Goal: Information Seeking & Learning: Learn about a topic

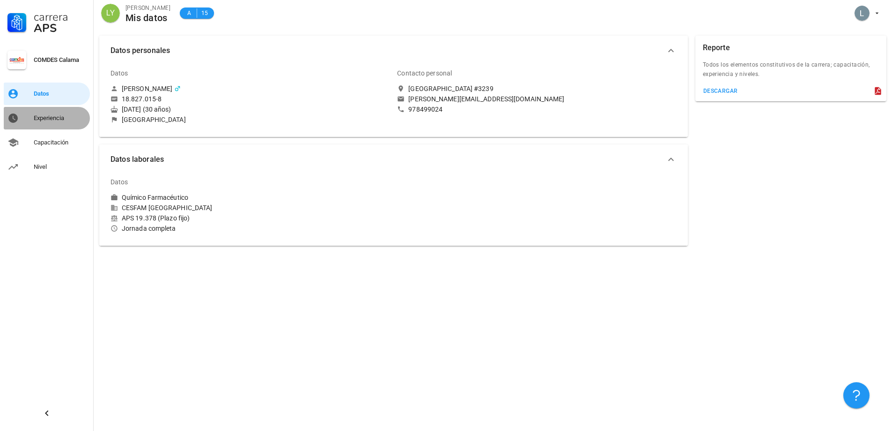
click at [67, 119] on div "Experiencia" at bounding box center [60, 117] width 52 height 7
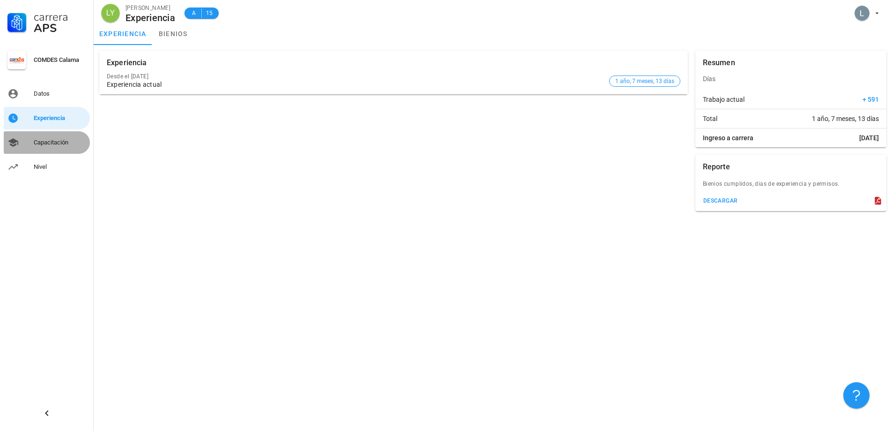
click at [69, 143] on div "Capacitación" at bounding box center [60, 142] width 52 height 7
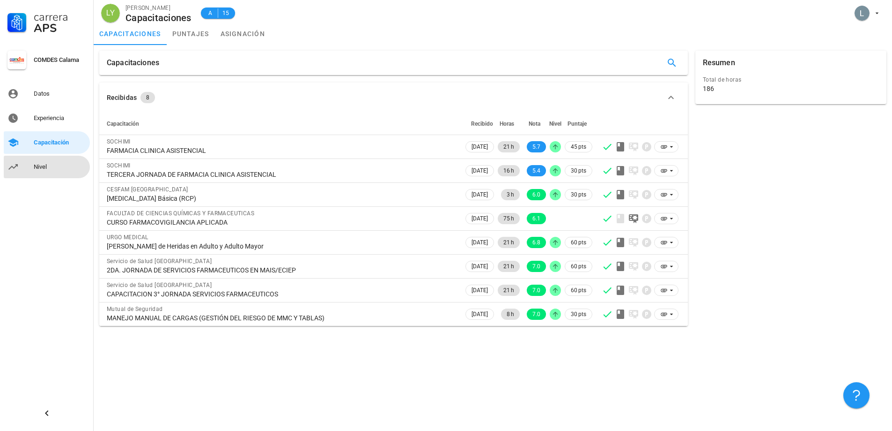
click at [66, 161] on div "Nivel" at bounding box center [60, 166] width 52 height 15
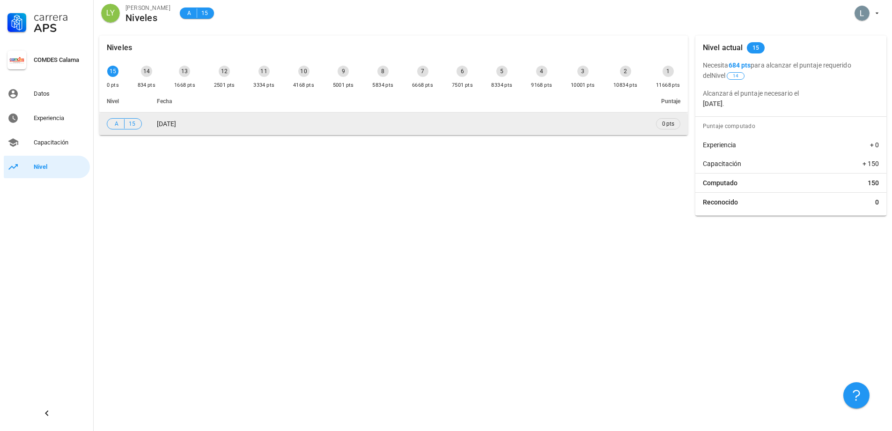
click at [176, 124] on span "[DATE]" at bounding box center [166, 123] width 19 height 7
drag, startPoint x: 204, startPoint y: 123, endPoint x: 156, endPoint y: 122, distance: 48.7
click at [156, 122] on td "[DATE]" at bounding box center [398, 123] width 499 height 22
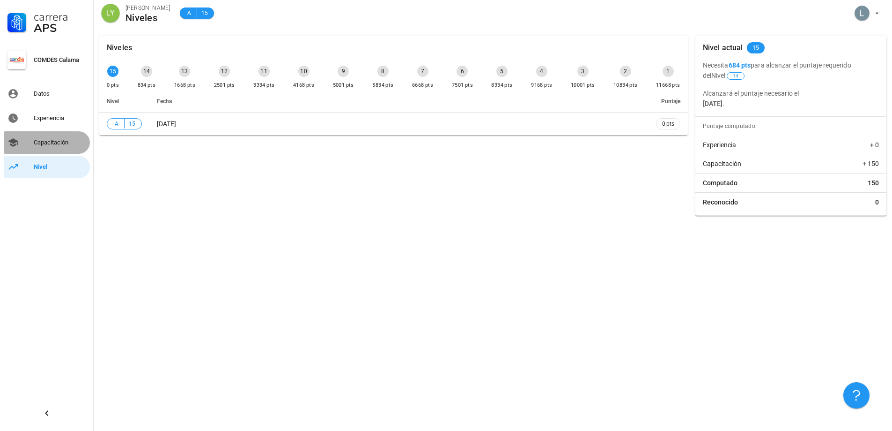
click at [38, 139] on div "Capacitación" at bounding box center [60, 142] width 52 height 7
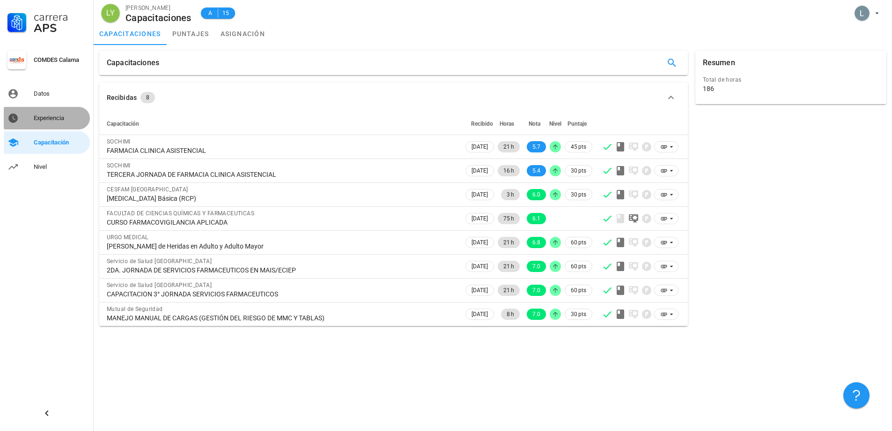
click at [59, 117] on div "Experiencia" at bounding box center [60, 117] width 52 height 7
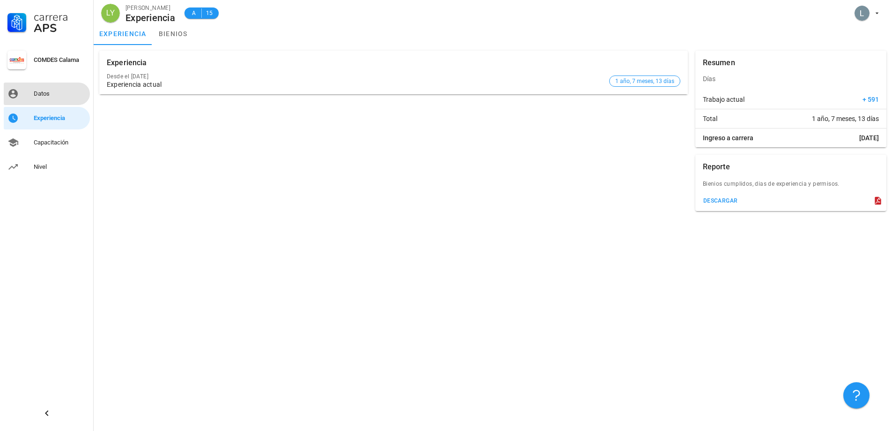
click at [49, 84] on link "Datos" at bounding box center [47, 93] width 86 height 22
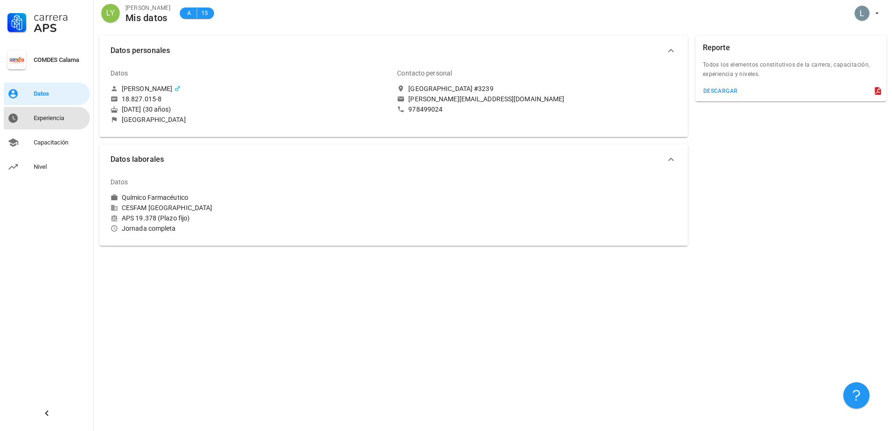
click at [48, 107] on link "Experiencia" at bounding box center [47, 118] width 86 height 22
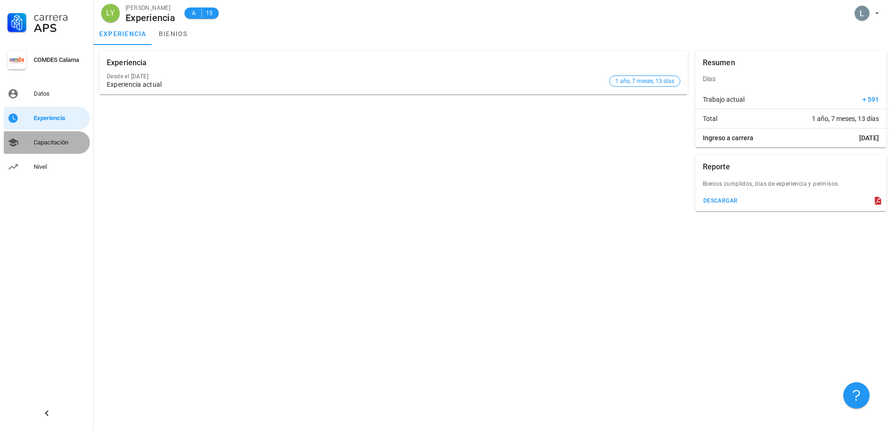
click at [56, 149] on div "Capacitación" at bounding box center [60, 142] width 52 height 15
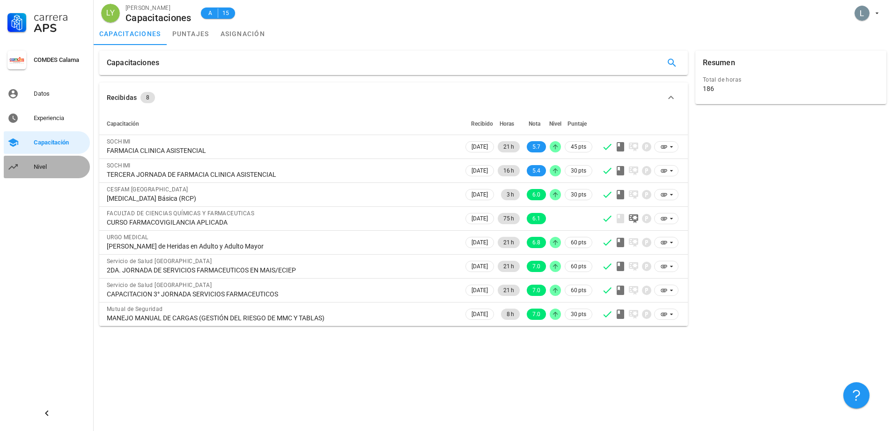
click at [55, 168] on div "Nivel" at bounding box center [60, 166] width 52 height 7
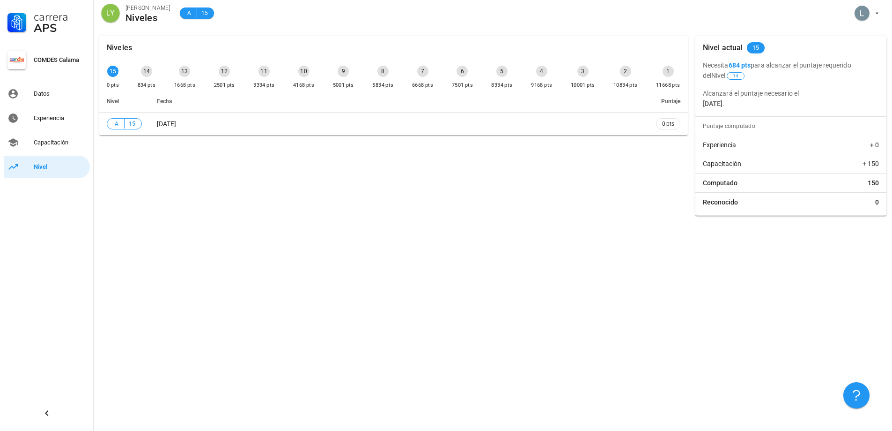
drag, startPoint x: 142, startPoint y: 70, endPoint x: 164, endPoint y: 85, distance: 26.3
click at [164, 85] on div "15 0 pts 14 834 pts 13 1668 pts 12 2501 pts 11 3334 pts 10 4168 pts 9 5001 pts …" at bounding box center [394, 78] width 578 height 28
click at [64, 137] on div "Capacitación" at bounding box center [60, 142] width 52 height 15
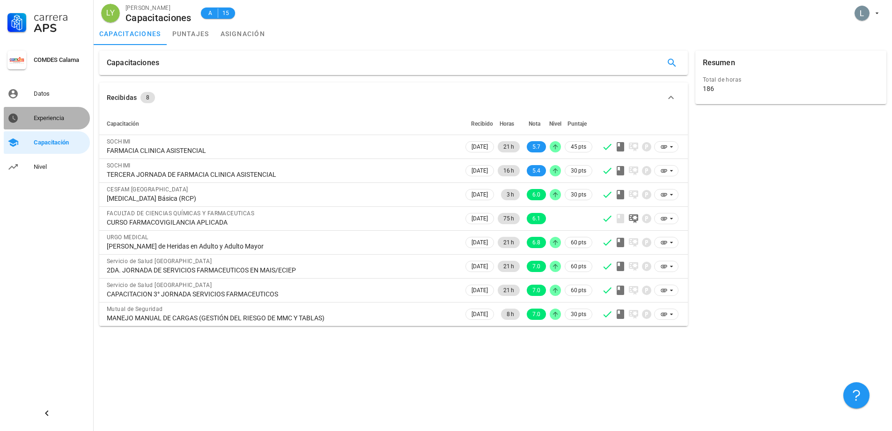
click at [38, 108] on link "Experiencia" at bounding box center [47, 118] width 86 height 22
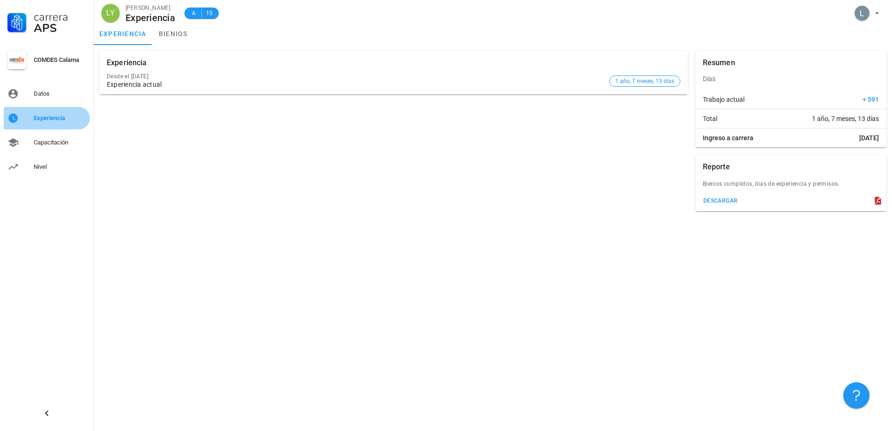
click at [48, 125] on div "Experiencia" at bounding box center [60, 118] width 52 height 15
click at [54, 143] on div "Capacitación" at bounding box center [60, 142] width 52 height 7
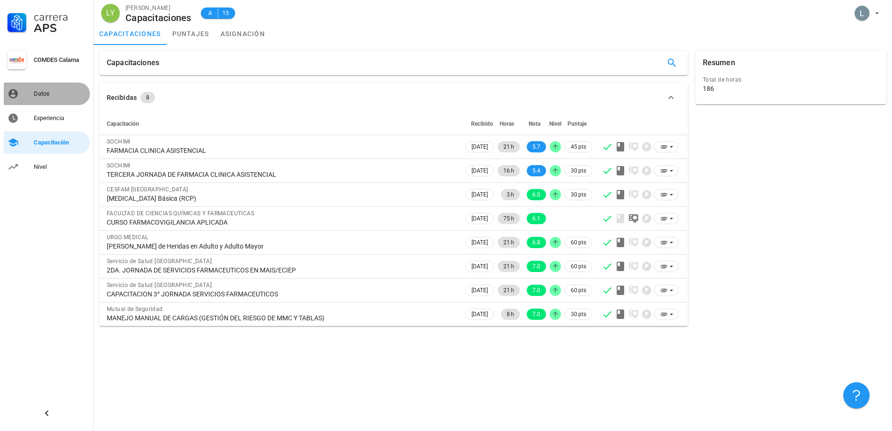
click at [40, 90] on div "Datos" at bounding box center [60, 93] width 52 height 7
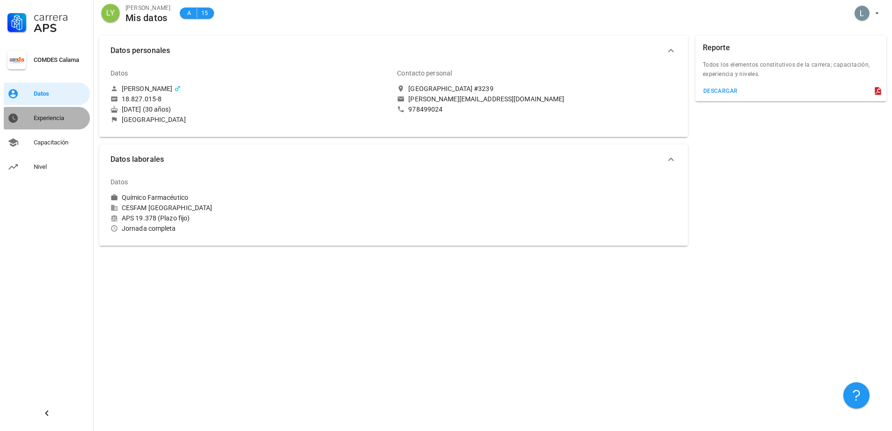
click at [51, 113] on div "Experiencia" at bounding box center [60, 118] width 52 height 15
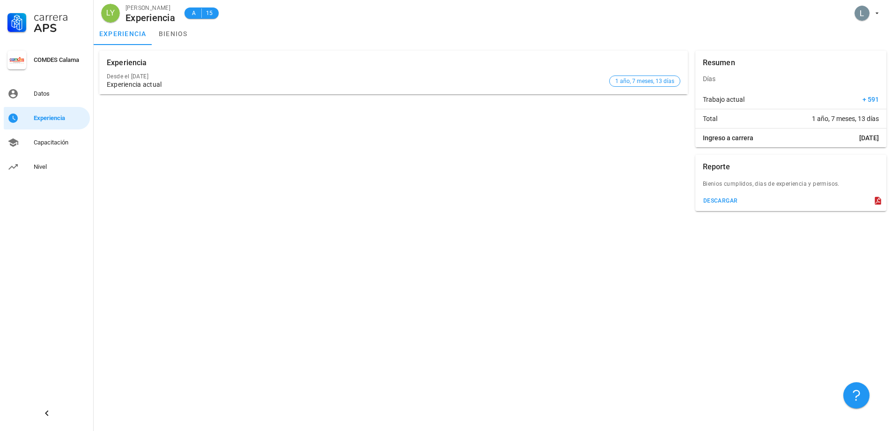
drag, startPoint x: 862, startPoint y: 99, endPoint x: 880, endPoint y: 98, distance: 18.3
click at [880, 98] on div "Trabajo actual + 591" at bounding box center [791, 99] width 191 height 19
click at [71, 129] on link "Experiencia" at bounding box center [47, 118] width 86 height 22
click at [68, 140] on div "Capacitación" at bounding box center [60, 142] width 52 height 7
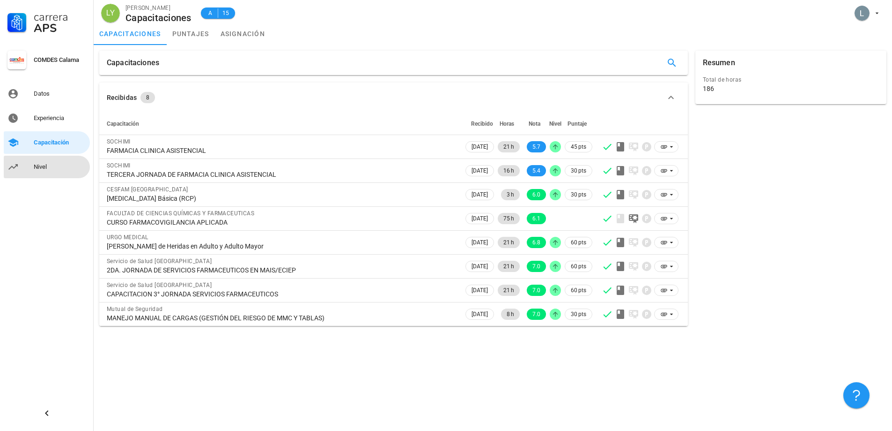
click at [57, 160] on div "Nivel" at bounding box center [60, 166] width 52 height 15
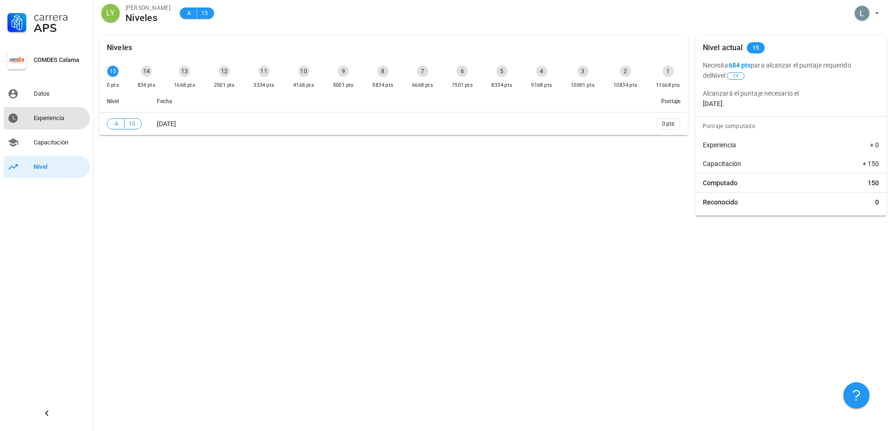
click at [59, 119] on div "Experiencia" at bounding box center [60, 117] width 52 height 7
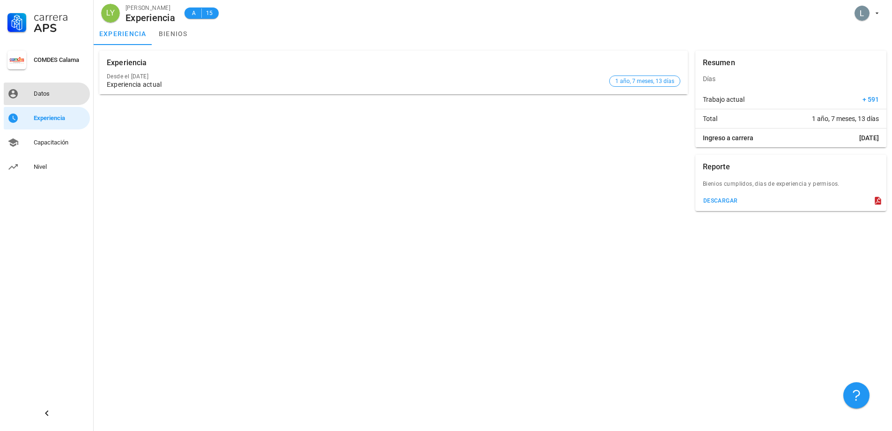
click at [53, 91] on div "Datos" at bounding box center [60, 93] width 52 height 7
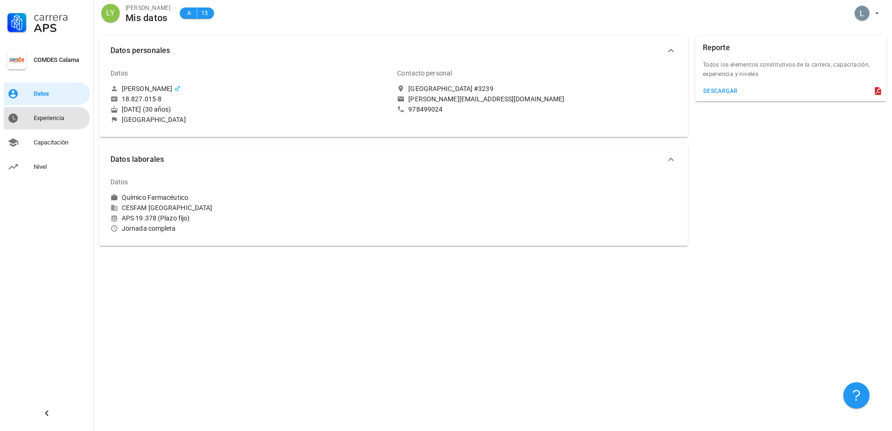
click at [57, 117] on div "Experiencia" at bounding box center [60, 117] width 52 height 7
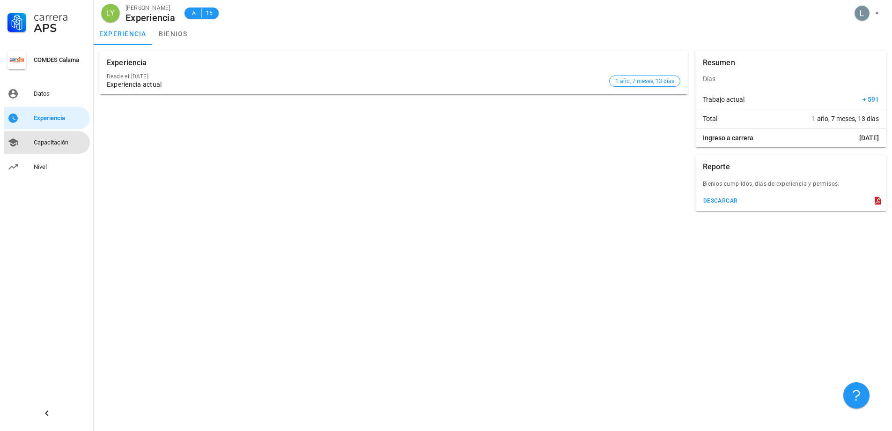
click at [65, 139] on div "Capacitación" at bounding box center [60, 142] width 52 height 7
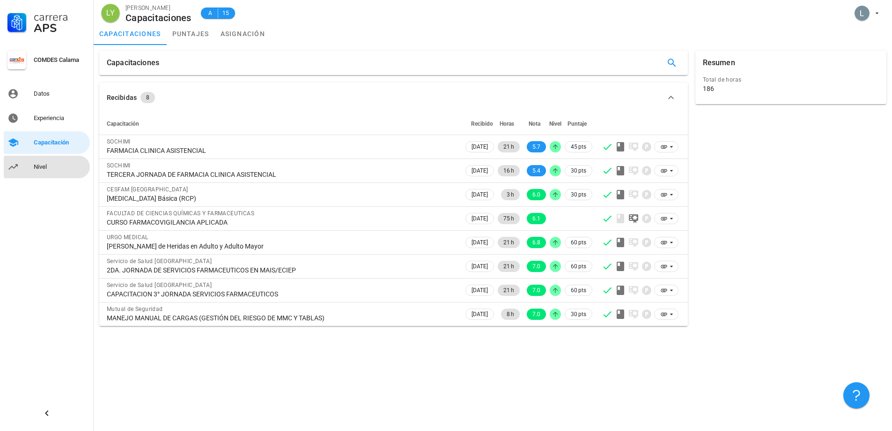
click at [56, 160] on div "Nivel" at bounding box center [60, 166] width 52 height 15
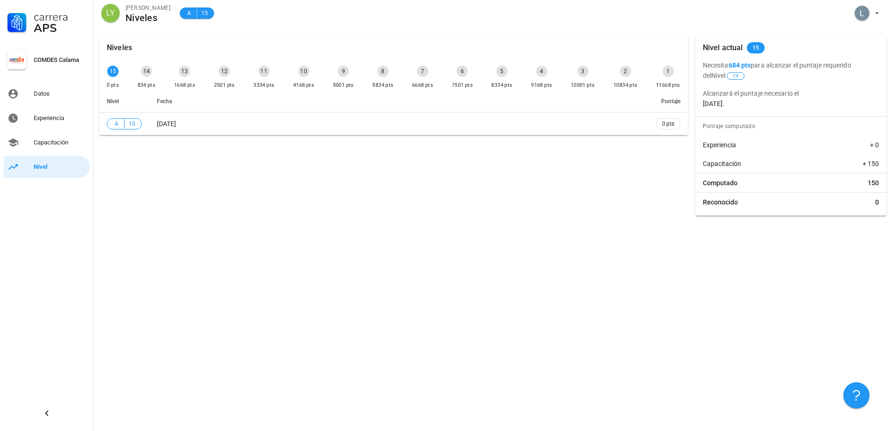
drag, startPoint x: 135, startPoint y: 84, endPoint x: 157, endPoint y: 82, distance: 22.6
click at [157, 82] on div "15 0 pts 14 834 pts 13 1668 pts 12 2501 pts 11 3334 pts 10 4168 pts 9 5001 pts …" at bounding box center [394, 78] width 578 height 28
click at [216, 108] on th "Fecha" at bounding box center [398, 101] width 499 height 22
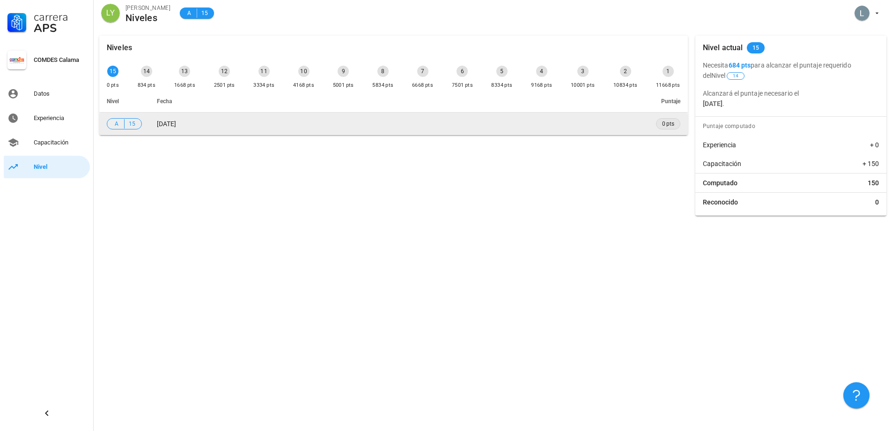
click at [675, 125] on span "0 pts" at bounding box center [668, 123] width 24 height 11
drag, startPoint x: 154, startPoint y: 124, endPoint x: 208, endPoint y: 124, distance: 54.3
click at [208, 124] on td "[DATE]" at bounding box center [398, 123] width 499 height 22
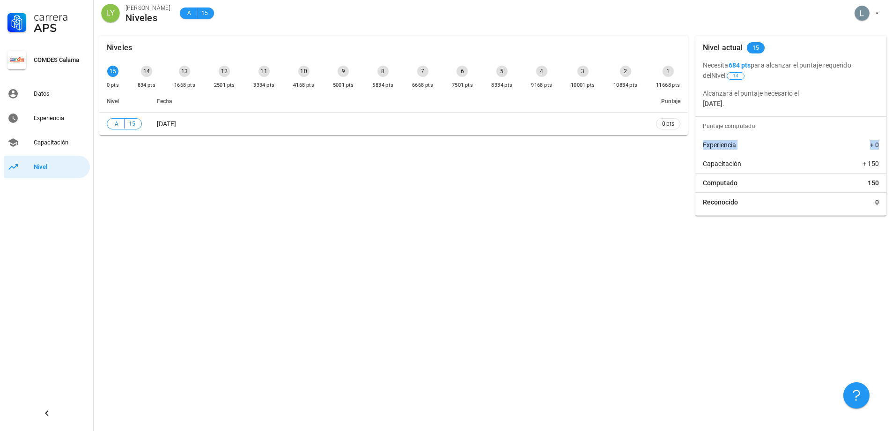
drag, startPoint x: 703, startPoint y: 146, endPoint x: 883, endPoint y: 144, distance: 179.9
click at [883, 144] on div "Experiencia + 0" at bounding box center [791, 144] width 191 height 19
click at [28, 141] on link "Capacitación" at bounding box center [47, 142] width 86 height 22
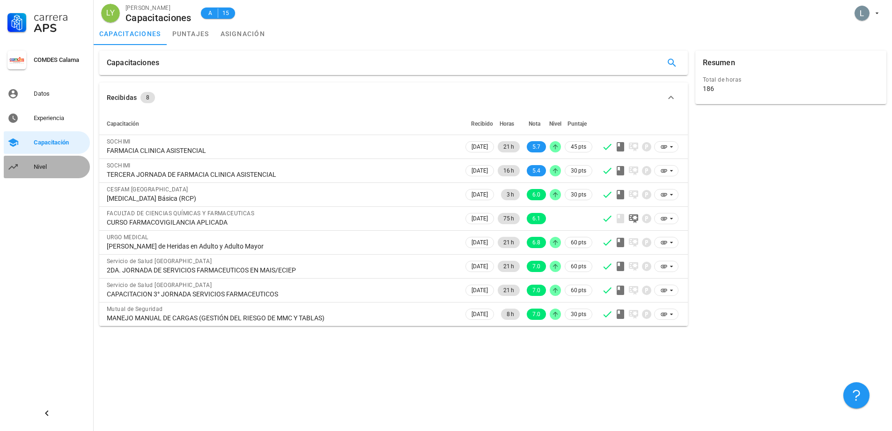
click at [39, 169] on div "Nivel" at bounding box center [60, 166] width 52 height 7
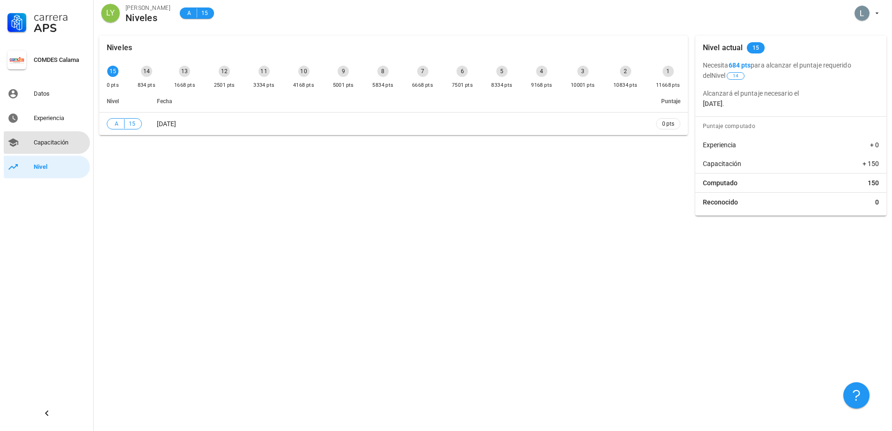
click at [42, 142] on div "Capacitación" at bounding box center [60, 142] width 52 height 7
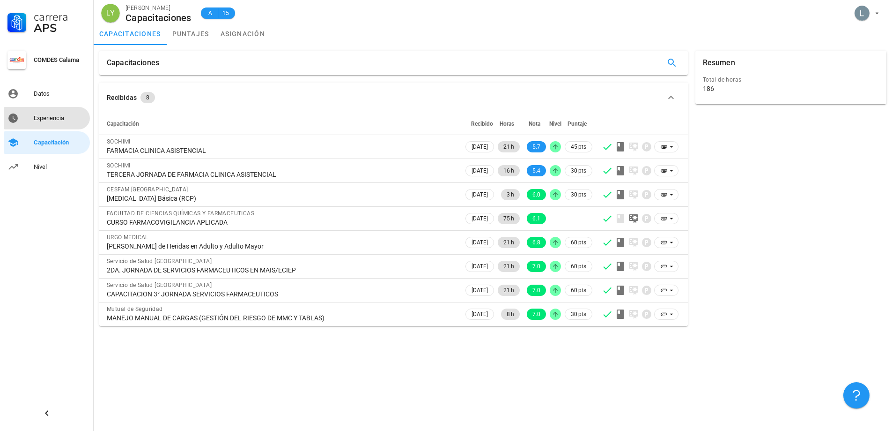
click at [40, 127] on link "Experiencia" at bounding box center [47, 118] width 86 height 22
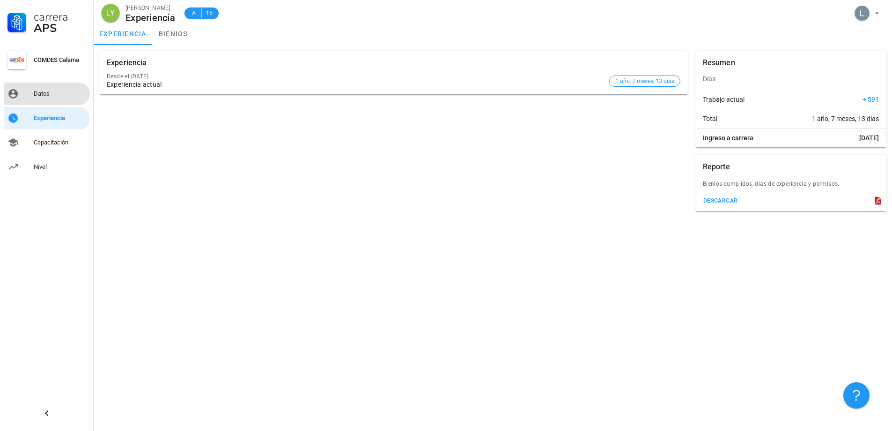
click at [46, 85] on link "Datos" at bounding box center [47, 93] width 86 height 22
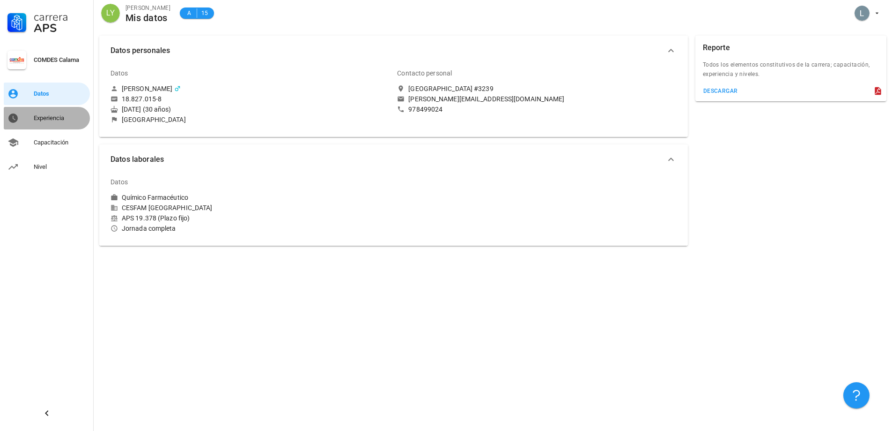
click at [57, 111] on div "Experiencia" at bounding box center [60, 118] width 52 height 15
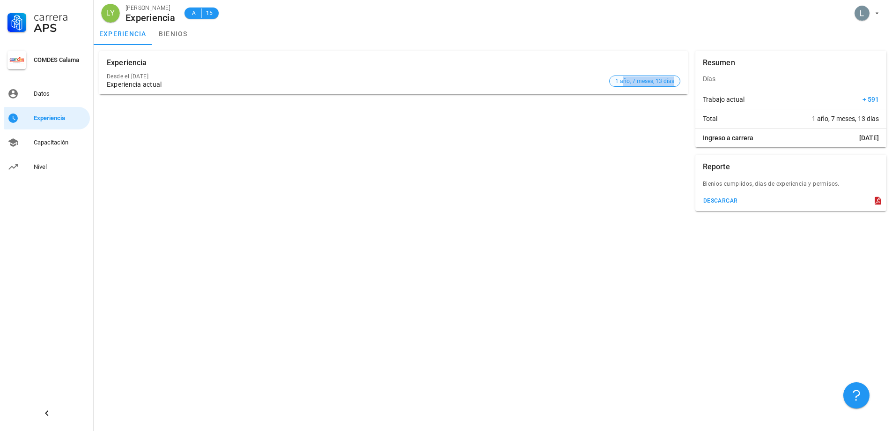
drag, startPoint x: 613, startPoint y: 83, endPoint x: 666, endPoint y: 80, distance: 53.5
click at [666, 80] on span "1 año, 7 meses, 13 días" at bounding box center [644, 80] width 71 height 11
click at [670, 97] on div "Experiencia Desde el [DATE] Experiencia actual 1 año, 7 meses, 13 días" at bounding box center [394, 72] width 596 height 51
drag, startPoint x: 615, startPoint y: 80, endPoint x: 663, endPoint y: 83, distance: 47.9
click at [663, 83] on span "1 año, 7 meses, 13 días" at bounding box center [644, 80] width 71 height 11
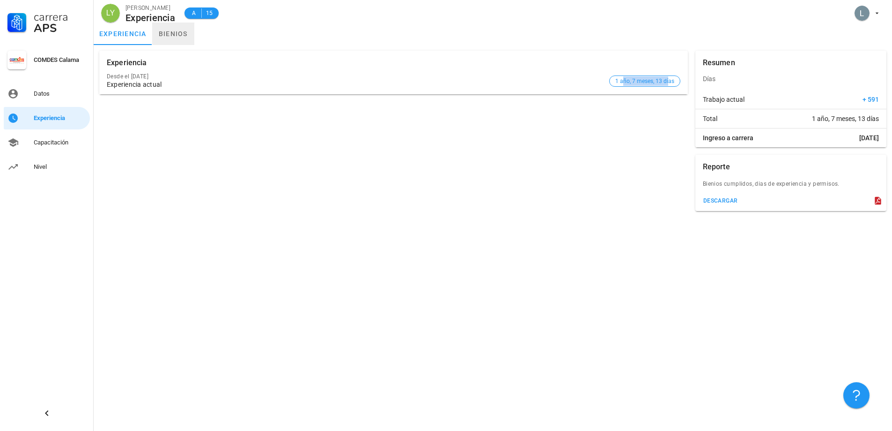
click at [183, 35] on link "bienios" at bounding box center [173, 33] width 42 height 22
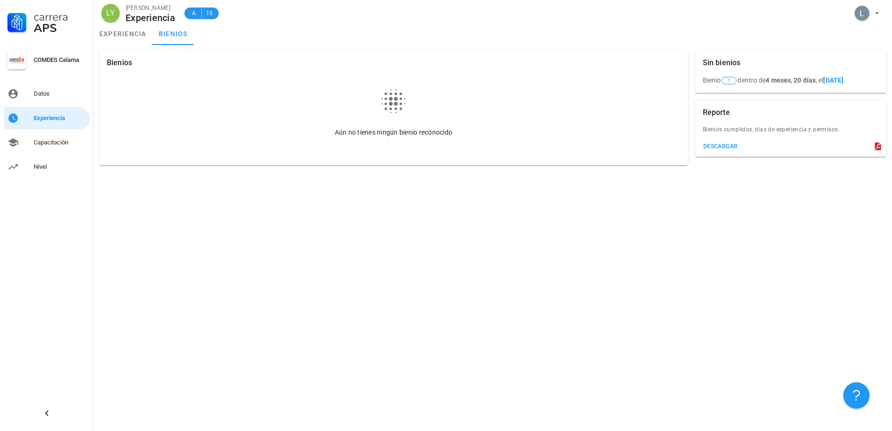
drag, startPoint x: 725, startPoint y: 81, endPoint x: 744, endPoint y: 81, distance: 19.2
click at [744, 81] on span "Bienio 1 [DATE] ," at bounding box center [760, 79] width 114 height 7
click at [734, 93] on div "Bienio 1 [DATE] , el [DATE] ." at bounding box center [791, 84] width 191 height 18
drag, startPoint x: 785, startPoint y: 81, endPoint x: 806, endPoint y: 81, distance: 21.1
click at [806, 81] on b "4 meses, 20 días" at bounding box center [791, 79] width 50 height 7
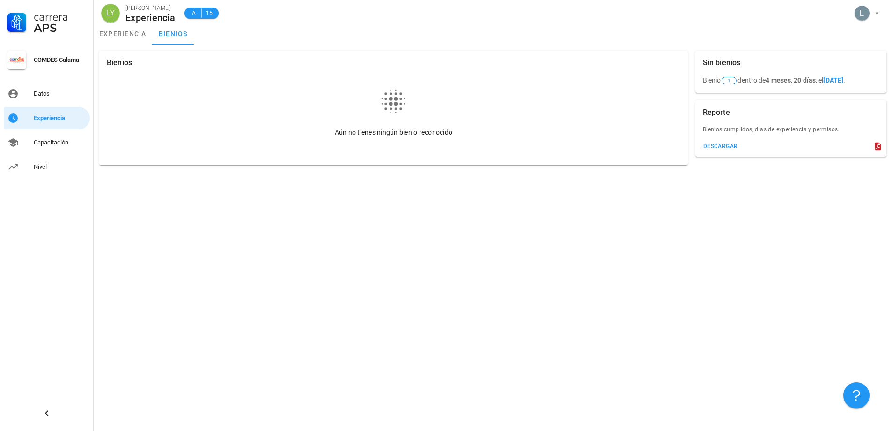
click at [812, 82] on b "4 meses, 20 días" at bounding box center [791, 79] width 50 height 7
click at [140, 33] on link "experiencia" at bounding box center [123, 33] width 59 height 22
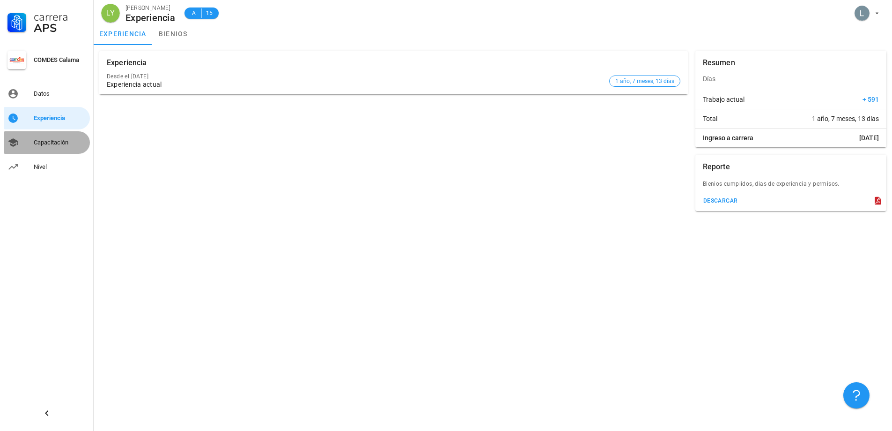
click at [59, 143] on div "Capacitación" at bounding box center [60, 142] width 52 height 7
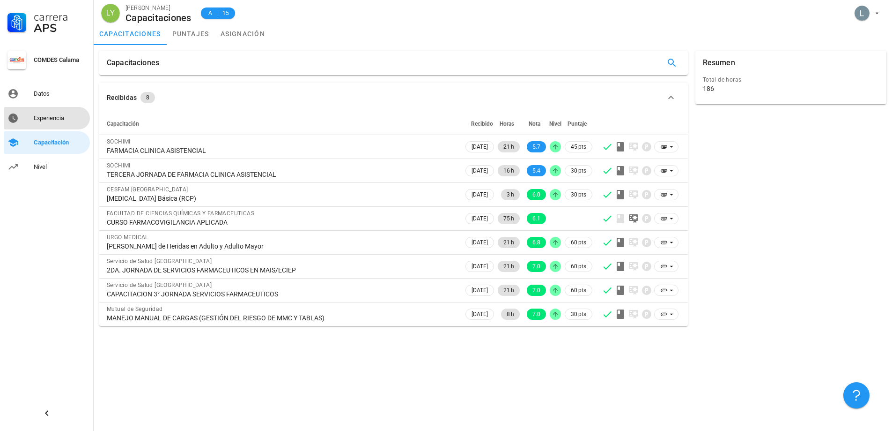
click at [41, 116] on div "Experiencia" at bounding box center [60, 117] width 52 height 7
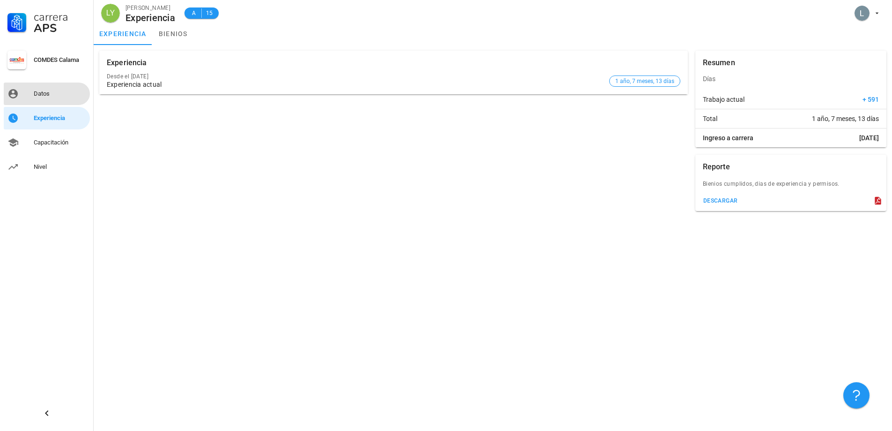
click at [41, 96] on div "Datos" at bounding box center [60, 93] width 52 height 7
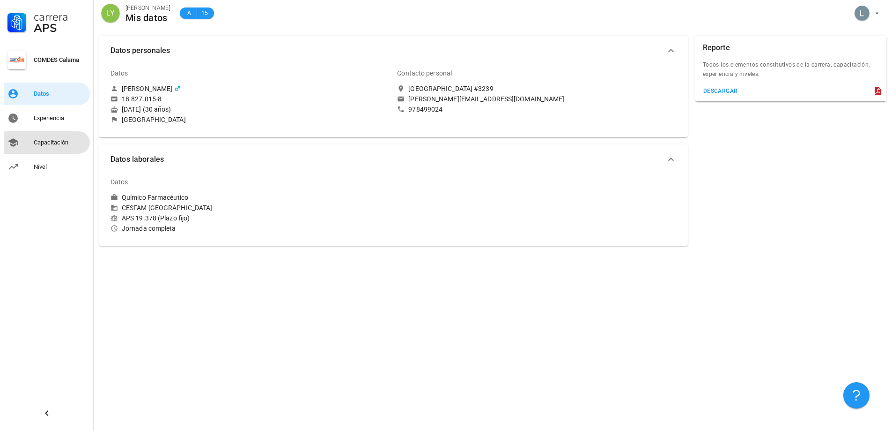
click at [43, 142] on div "Capacitación" at bounding box center [60, 142] width 52 height 7
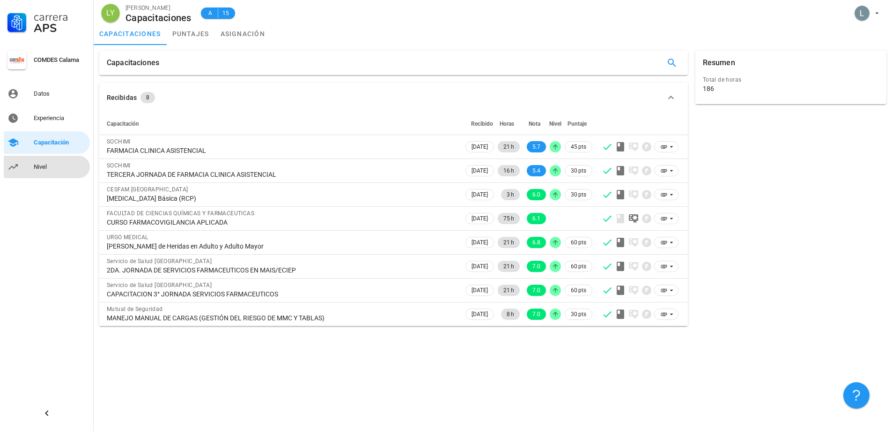
click at [46, 176] on link "Nivel" at bounding box center [47, 167] width 86 height 22
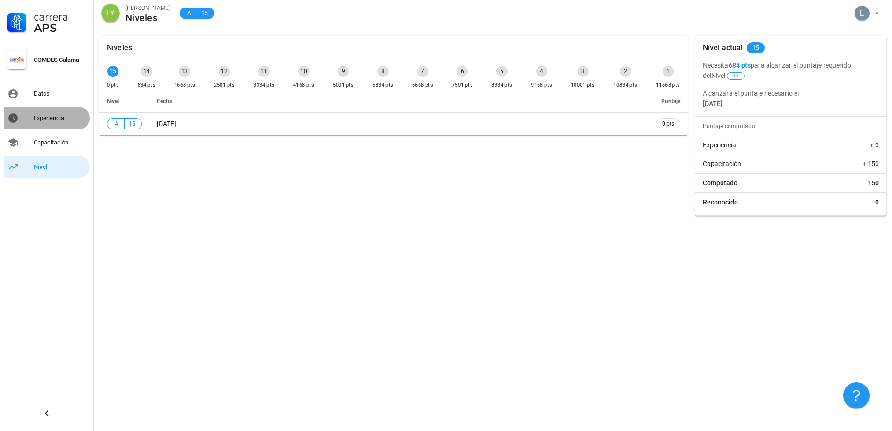
click at [47, 121] on div "Experiencia" at bounding box center [60, 117] width 52 height 7
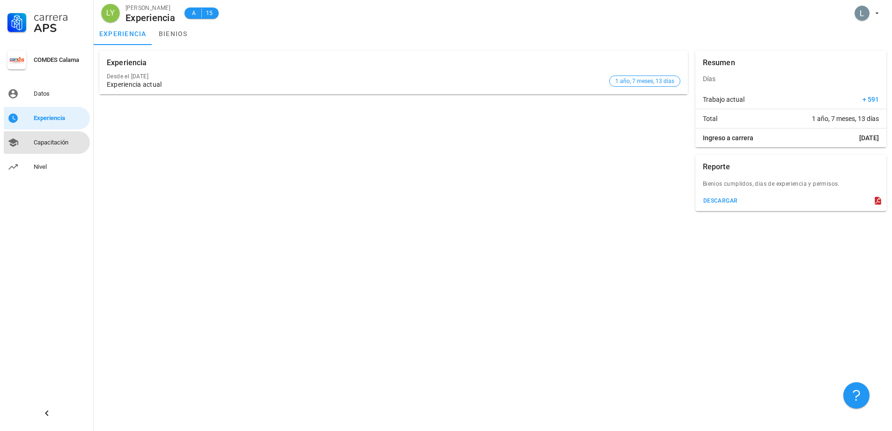
click at [59, 141] on div "Capacitación" at bounding box center [60, 142] width 52 height 7
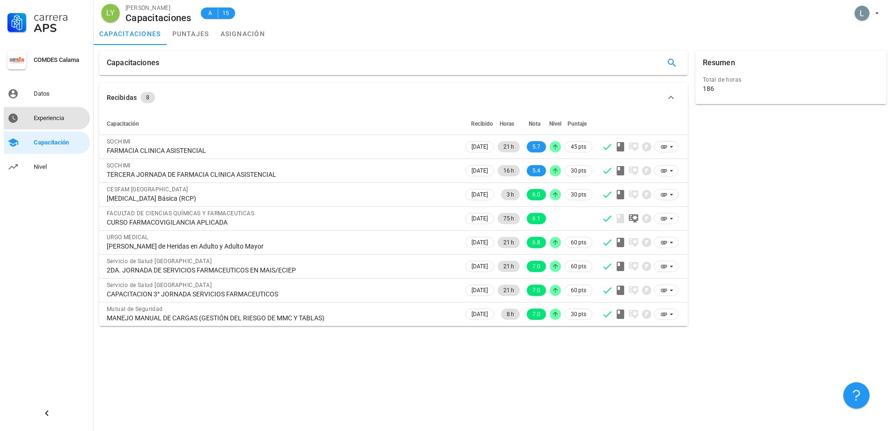
click at [47, 119] on div "Experiencia" at bounding box center [60, 117] width 52 height 7
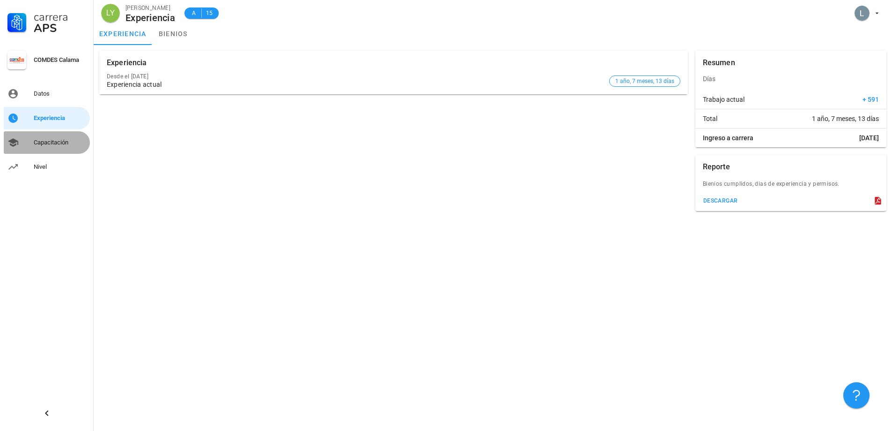
click at [54, 132] on link "Capacitación" at bounding box center [47, 142] width 86 height 22
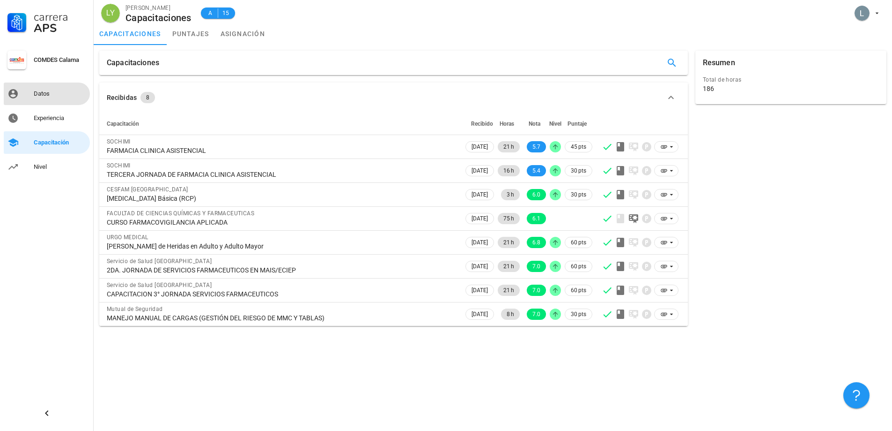
click at [41, 99] on div "Datos" at bounding box center [60, 93] width 52 height 15
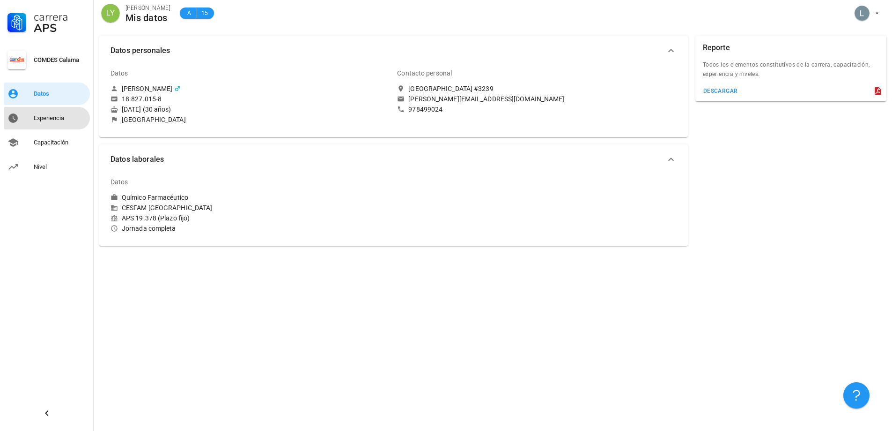
click at [29, 116] on link "Experiencia" at bounding box center [47, 118] width 86 height 22
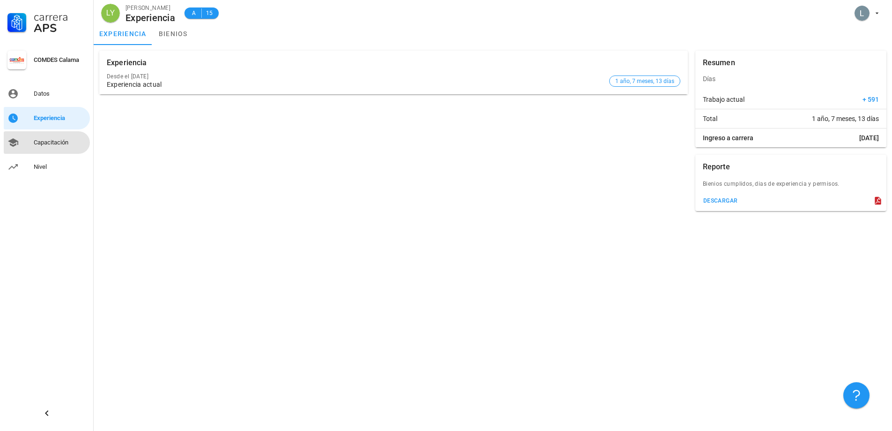
click at [52, 134] on link "Capacitación" at bounding box center [47, 142] width 86 height 22
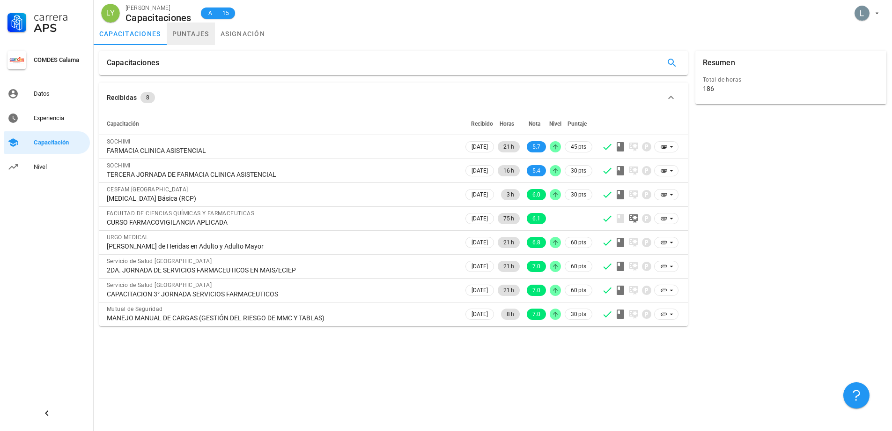
click at [193, 28] on link "puntajes" at bounding box center [191, 33] width 48 height 22
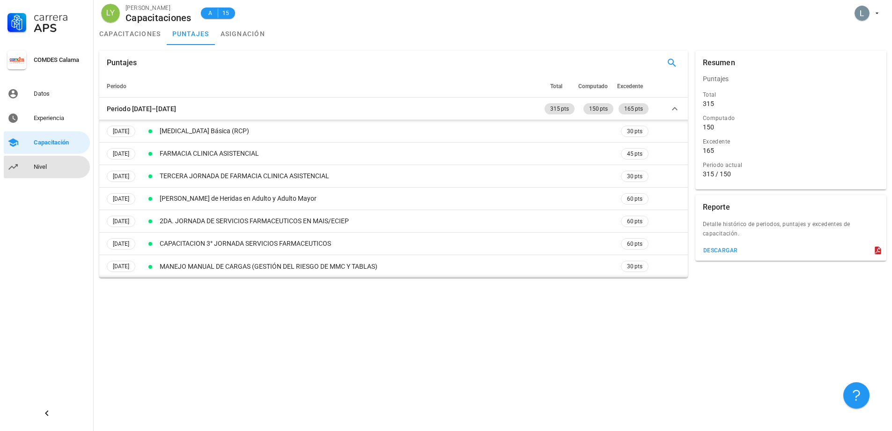
click at [52, 159] on div "Nivel" at bounding box center [60, 166] width 52 height 15
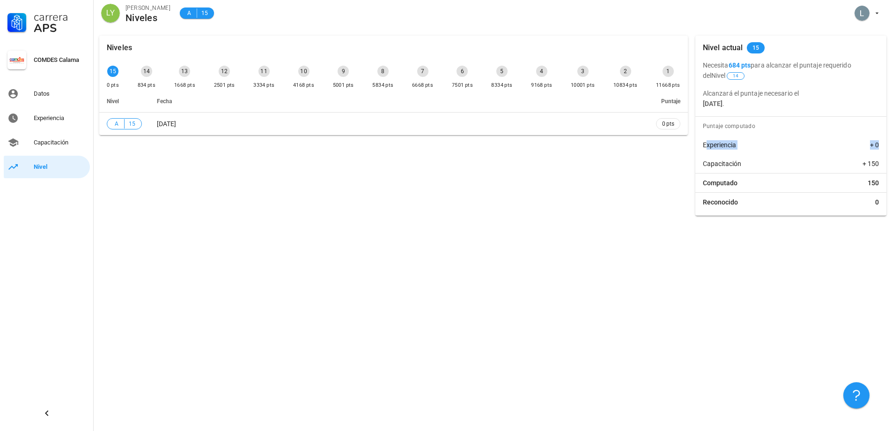
drag, startPoint x: 707, startPoint y: 140, endPoint x: 889, endPoint y: 151, distance: 182.5
click at [889, 151] on div "Nivel actual 15 Necesita 684 pts para alcanzar el puntaje requerido del Nivel 1…" at bounding box center [791, 125] width 199 height 187
click at [61, 137] on div "Capacitación" at bounding box center [60, 142] width 52 height 15
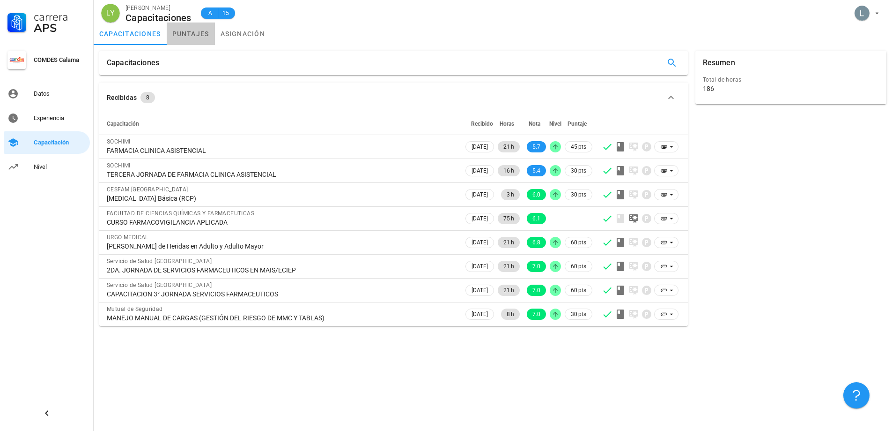
click at [184, 40] on link "puntajes" at bounding box center [191, 33] width 48 height 22
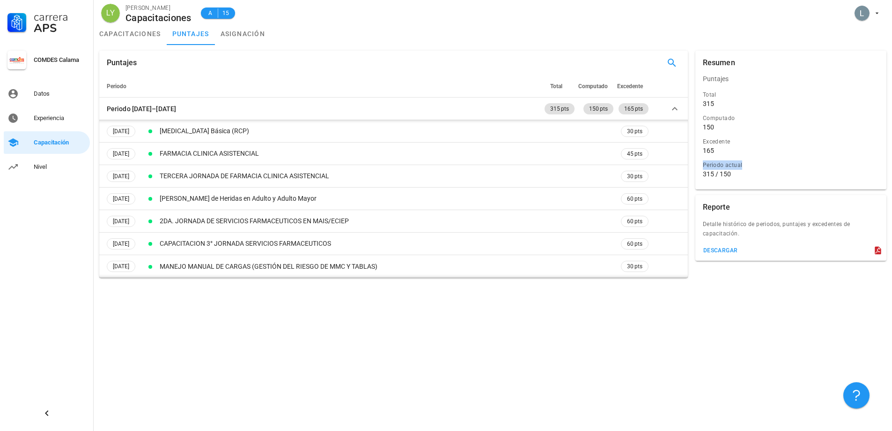
drag, startPoint x: 701, startPoint y: 167, endPoint x: 743, endPoint y: 163, distance: 42.3
click at [743, 163] on div "Periodo actual 315 / 150" at bounding box center [791, 169] width 180 height 23
click at [747, 177] on div "315 / 150" at bounding box center [791, 174] width 176 height 8
click at [188, 38] on link "puntajes" at bounding box center [191, 33] width 48 height 22
click at [23, 171] on link "Nivel" at bounding box center [47, 167] width 86 height 22
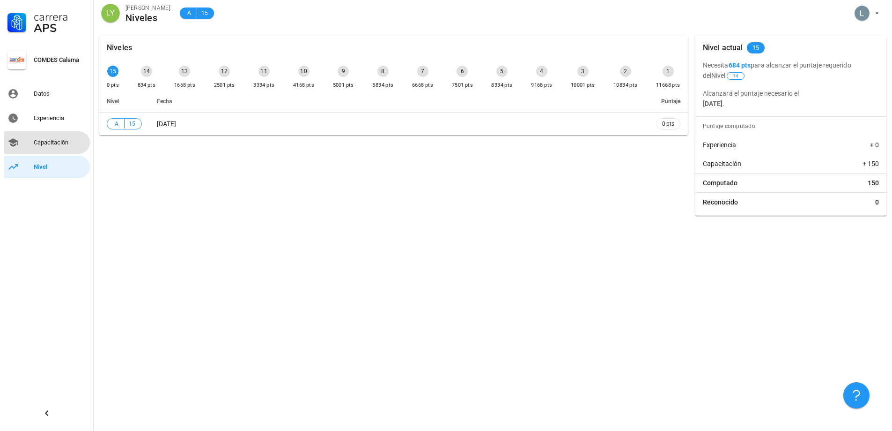
click at [45, 149] on div "Capacitación" at bounding box center [60, 142] width 52 height 15
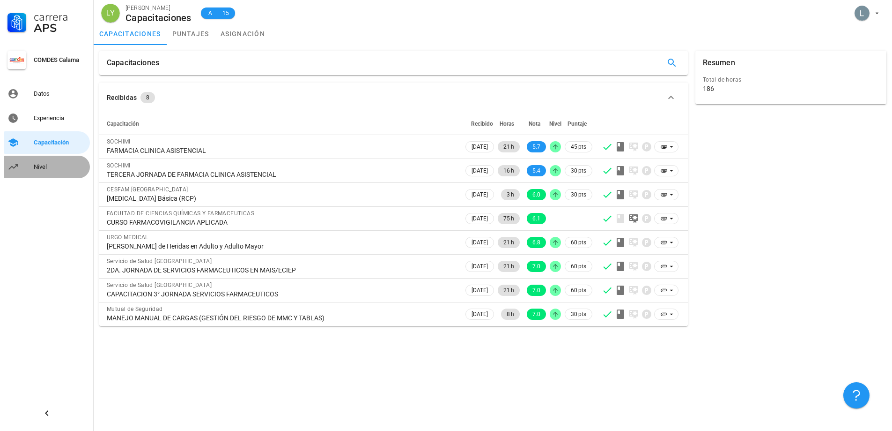
click at [70, 171] on div "Nivel" at bounding box center [60, 166] width 52 height 15
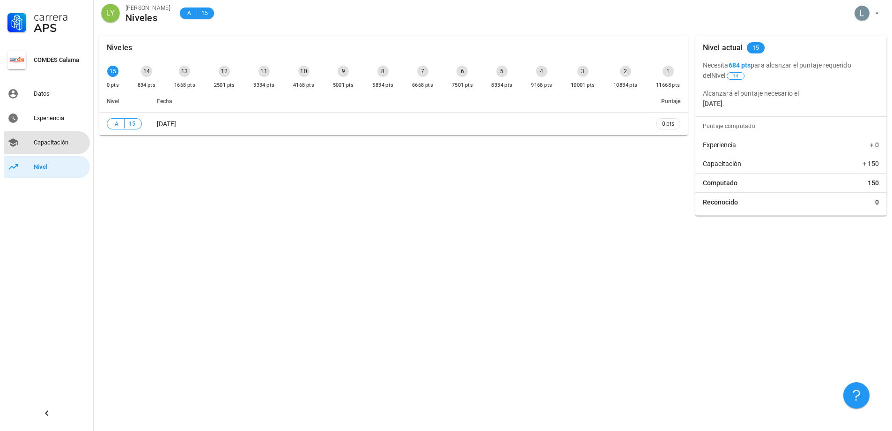
click at [55, 144] on div "Capacitación" at bounding box center [60, 142] width 52 height 7
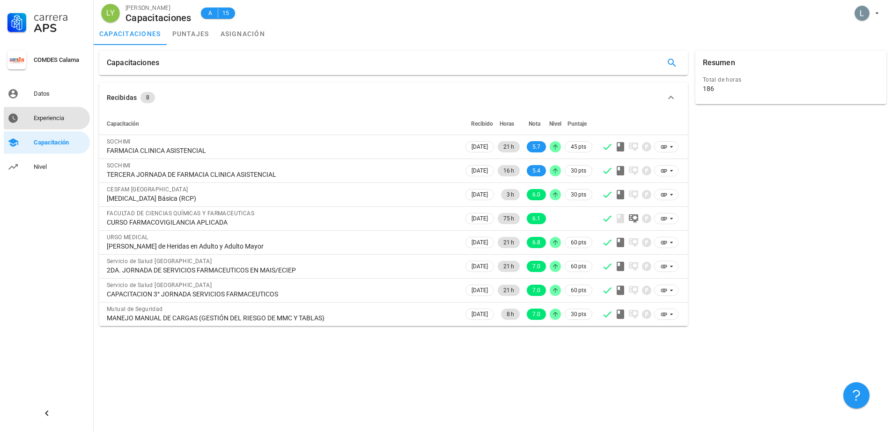
click at [52, 122] on div "Experiencia" at bounding box center [60, 118] width 52 height 15
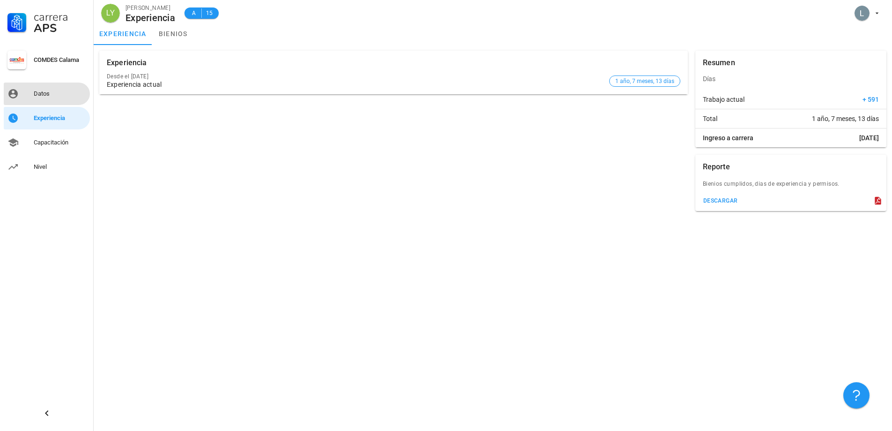
click at [52, 89] on div "Datos" at bounding box center [60, 93] width 52 height 15
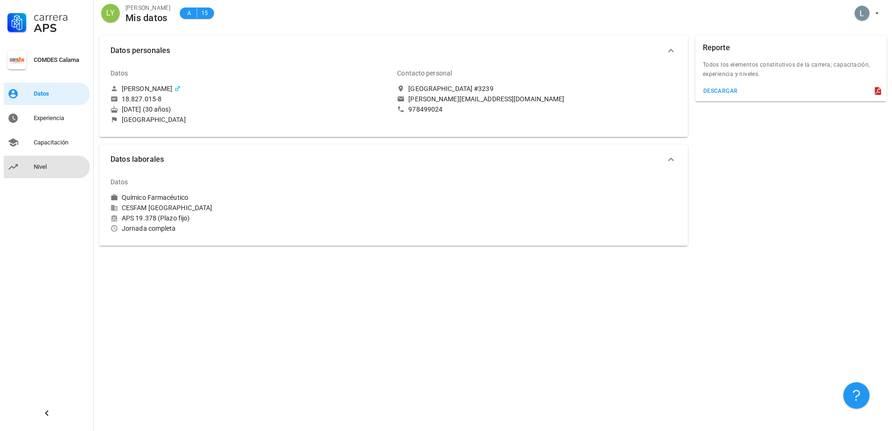
click at [82, 174] on div "Nivel" at bounding box center [60, 166] width 52 height 15
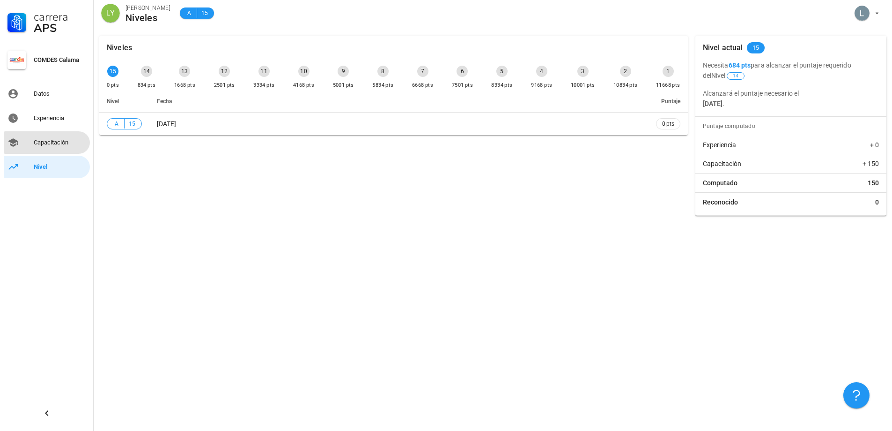
click at [60, 137] on div "Capacitación" at bounding box center [60, 142] width 52 height 15
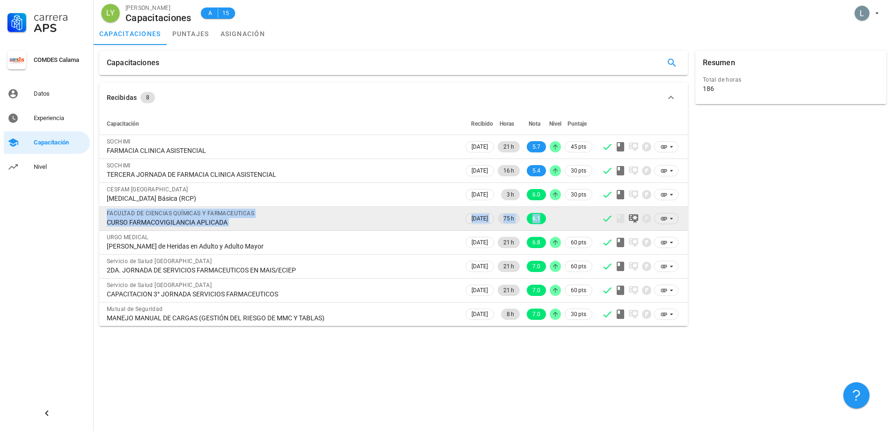
drag, startPoint x: 102, startPoint y: 213, endPoint x: 687, endPoint y: 219, distance: 585.1
click at [681, 219] on tr "FACULTAD DE CIENCIAS QUÍMICAS Y FARMACEUTICAS CURSO FARMACOVIGILANCIA APLICADA …" at bounding box center [393, 219] width 589 height 24
click at [662, 216] on icon at bounding box center [664, 218] width 7 height 7
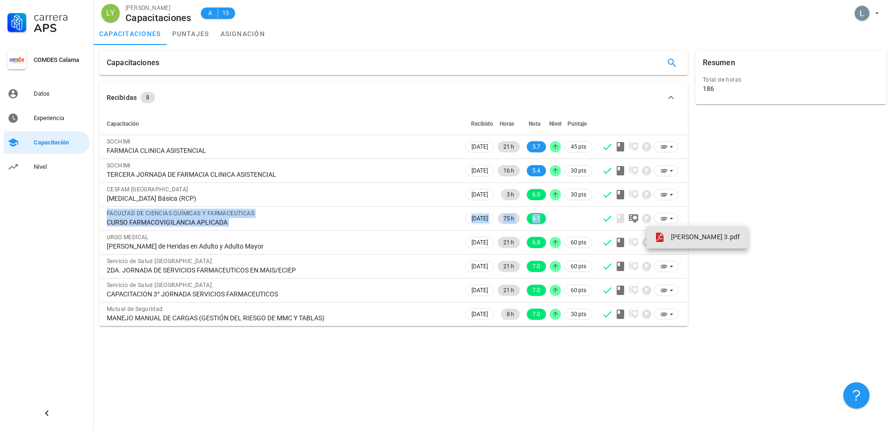
click at [682, 240] on span "[PERSON_NAME] 3.pdf" at bounding box center [705, 236] width 69 height 7
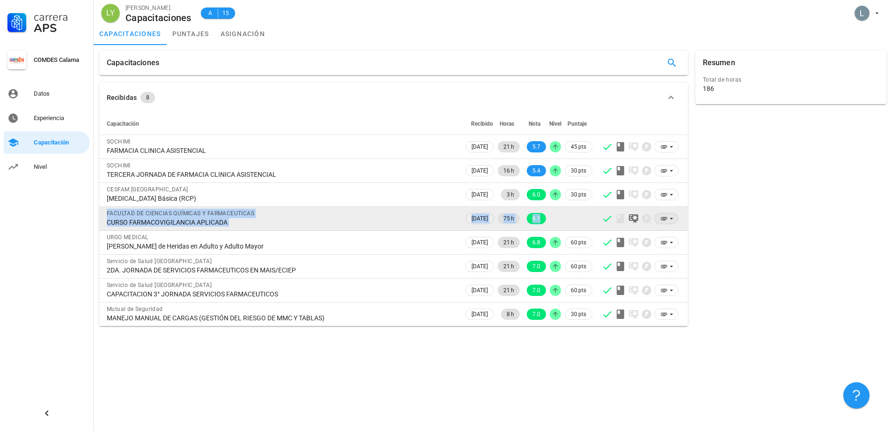
click at [664, 215] on icon at bounding box center [664, 218] width 7 height 7
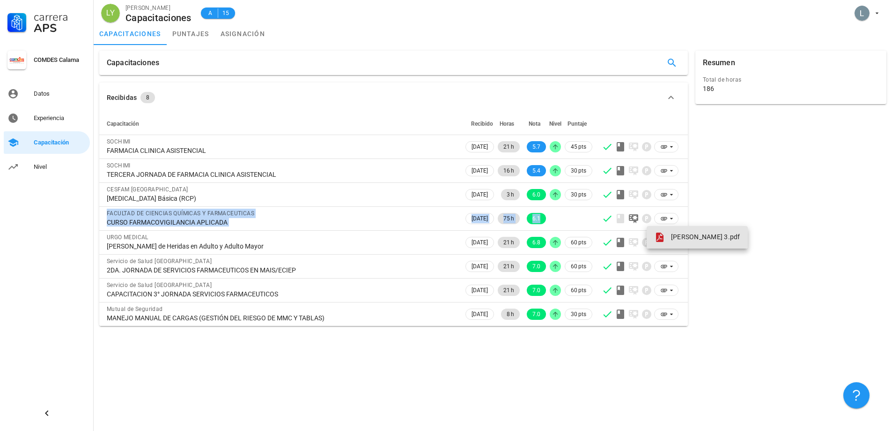
click at [663, 233] on icon at bounding box center [659, 236] width 11 height 11
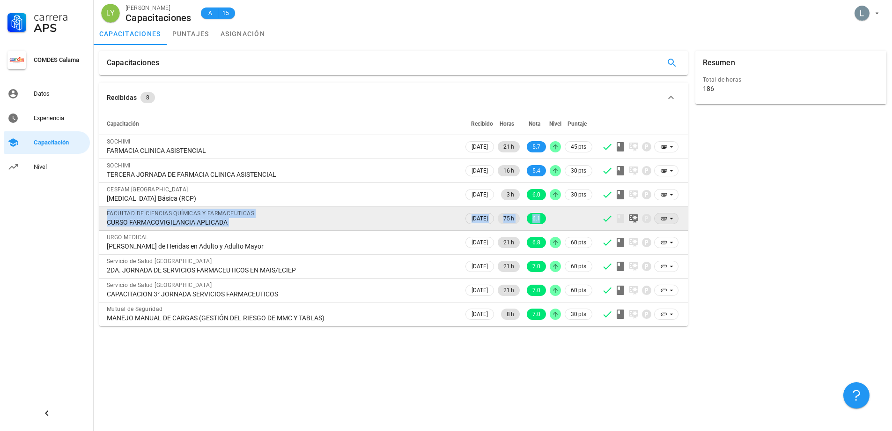
click at [672, 218] on icon at bounding box center [671, 218] width 3 height 1
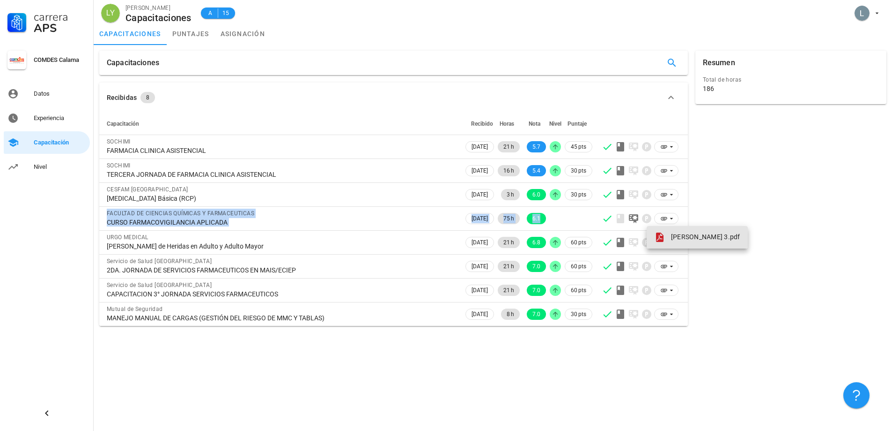
click at [667, 233] on span at bounding box center [661, 236] width 15 height 11
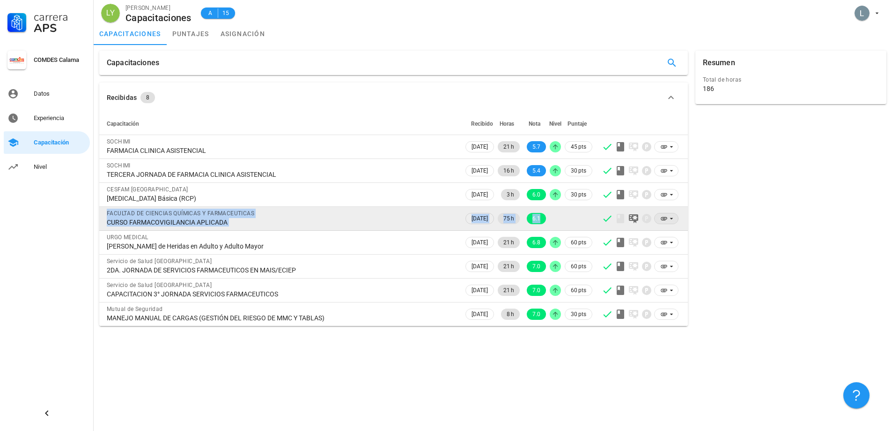
click at [659, 216] on span at bounding box center [666, 218] width 24 height 11
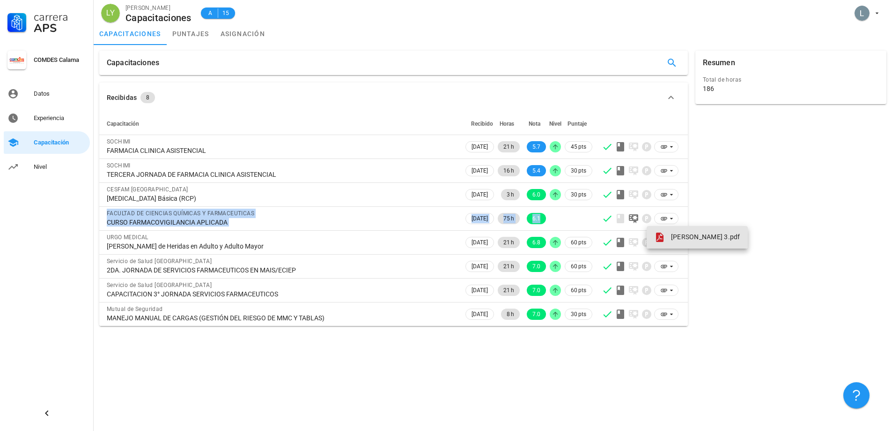
click at [668, 238] on span at bounding box center [661, 236] width 15 height 11
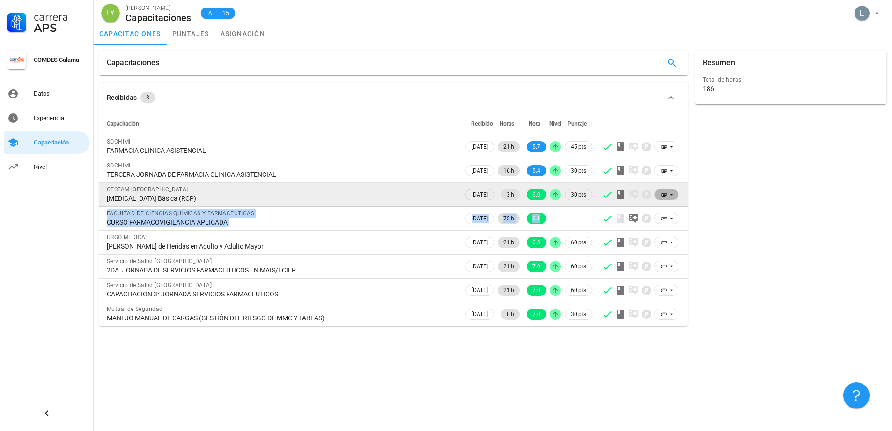
click at [669, 192] on icon at bounding box center [671, 194] width 7 height 7
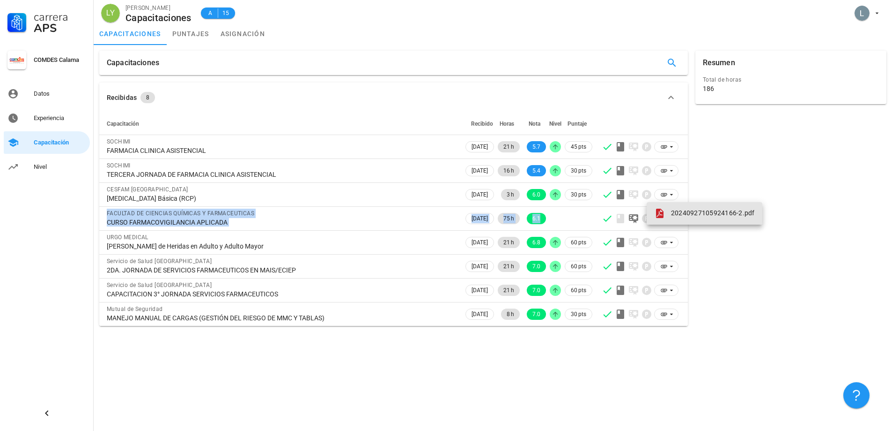
click at [673, 216] on span "20240927105924166-2.pdf" at bounding box center [713, 212] width 84 height 7
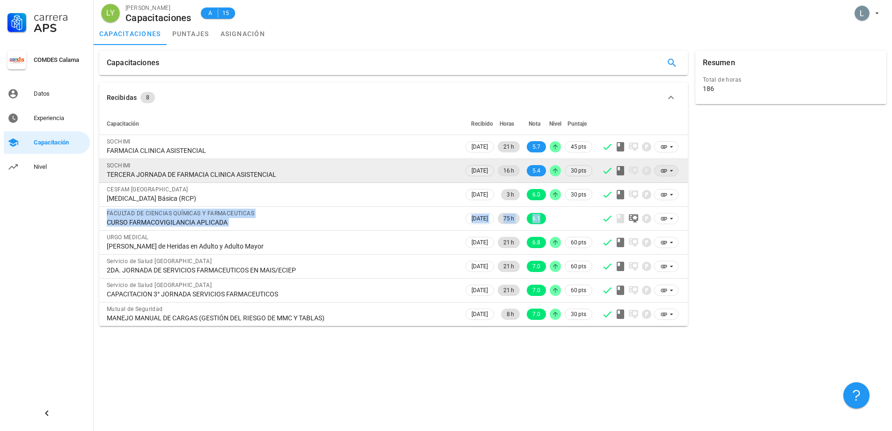
click at [668, 171] on icon at bounding box center [671, 170] width 7 height 7
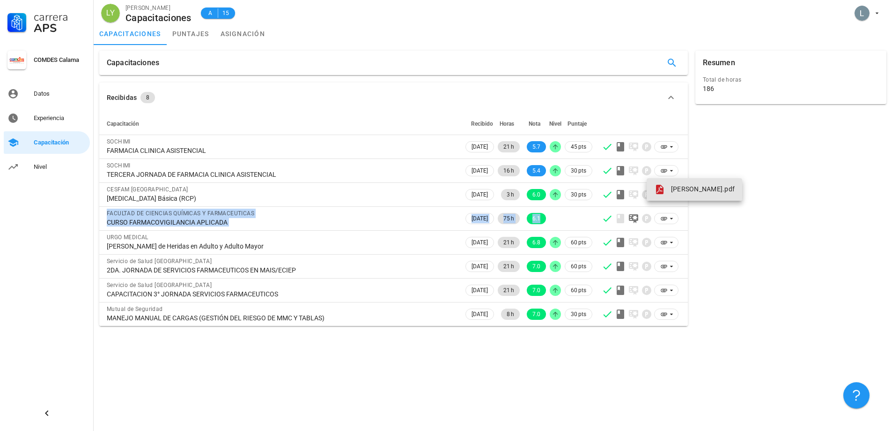
click at [670, 188] on div "[PERSON_NAME].pdf" at bounding box center [694, 189] width 81 height 11
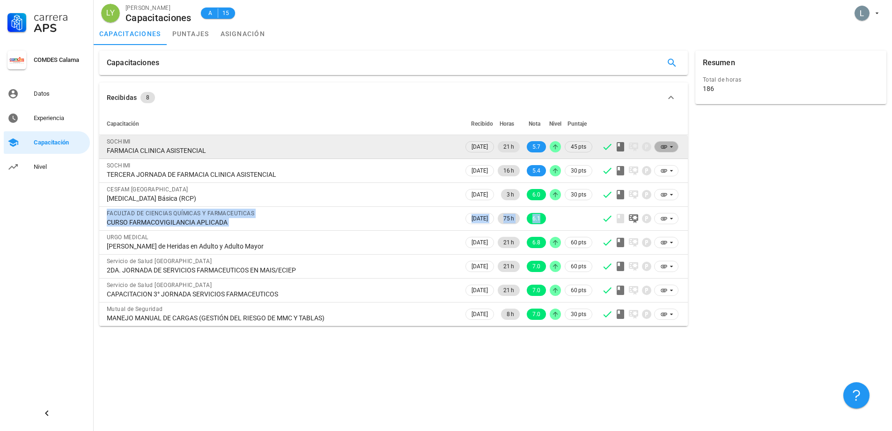
click at [672, 147] on icon at bounding box center [671, 146] width 3 height 1
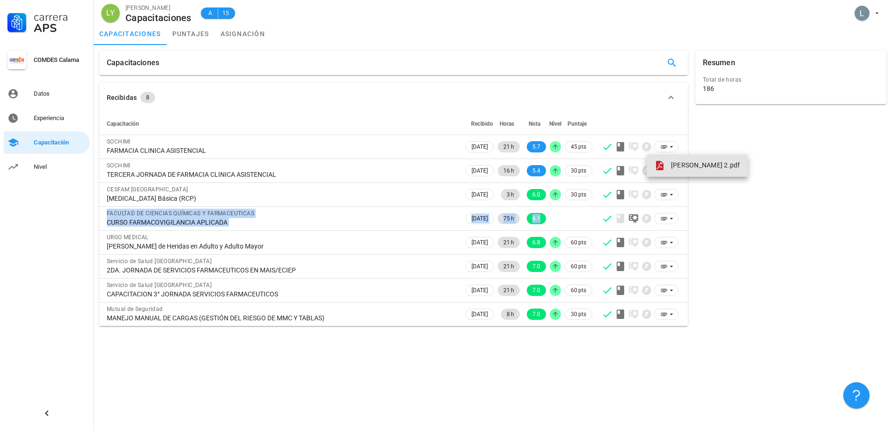
click at [673, 169] on span "[PERSON_NAME] 2.pdf" at bounding box center [705, 164] width 69 height 7
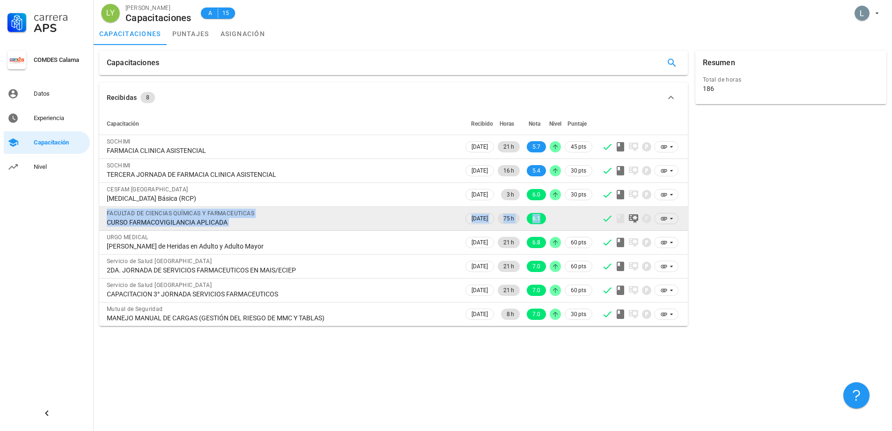
click at [221, 222] on div "CURSO FARMACOVIGILANCIA APLICADA" at bounding box center [281, 222] width 349 height 8
click at [110, 213] on span "FACULTAD DE CIENCIAS QUÍMICAS Y FARMACEUTICAS" at bounding box center [181, 213] width 148 height 7
drag, startPoint x: 105, startPoint y: 213, endPoint x: 615, endPoint y: 218, distance: 509.7
click at [615, 218] on tr "FACULTAD DE CIENCIAS QUÍMICAS Y FARMACEUTICAS CURSO FARMACOVIGILANCIA APLICADA …" at bounding box center [393, 219] width 589 height 24
click at [572, 226] on td at bounding box center [578, 219] width 31 height 24
